Goal: Task Accomplishment & Management: Complete application form

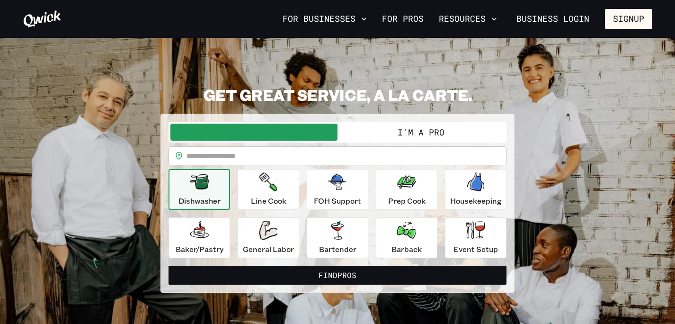
click at [196, 192] on div "Dishwasher" at bounding box center [199, 189] width 42 height 34
click at [646, 23] on button "Signup" at bounding box center [628, 19] width 47 height 20
click at [211, 161] on input "text" at bounding box center [347, 155] width 320 height 19
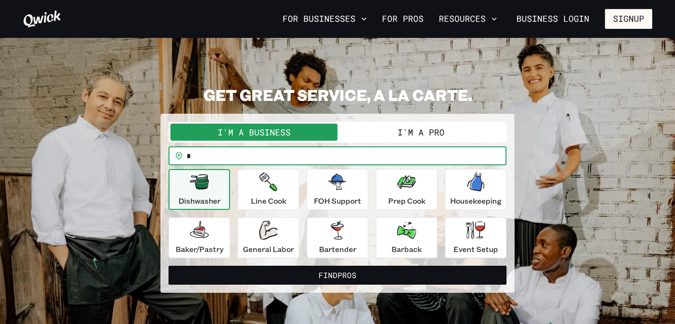
type input "*****"
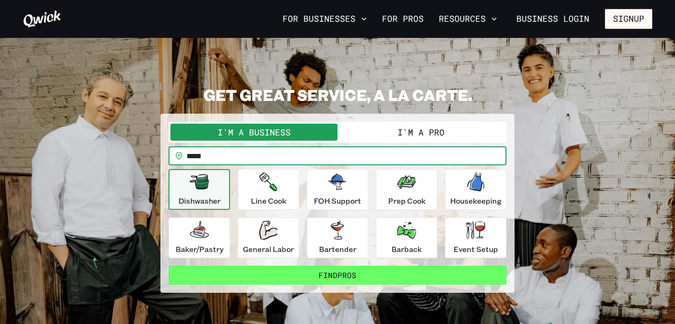
click at [315, 273] on button "Find Pros" at bounding box center [338, 275] width 338 height 19
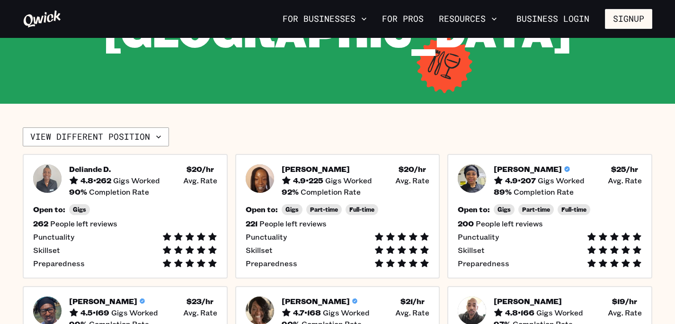
scroll to position [146, 0]
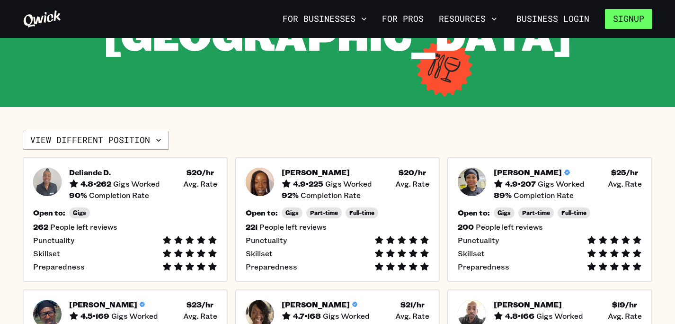
click at [634, 16] on button "Signup" at bounding box center [628, 19] width 47 height 20
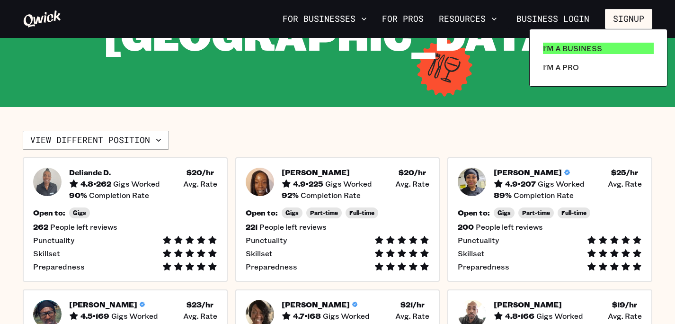
click at [565, 49] on p "I'm a Business" at bounding box center [572, 48] width 59 height 11
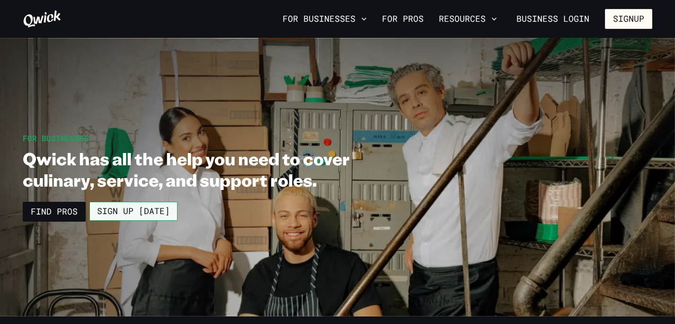
click at [113, 213] on link "Sign up [DATE]" at bounding box center [133, 211] width 88 height 19
